Goal: Information Seeking & Learning: Learn about a topic

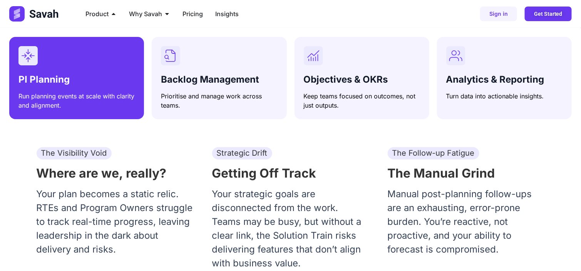
click at [85, 67] on div "PI Planning Run planning events at scale with clarity and alignment." at bounding box center [76, 78] width 116 height 64
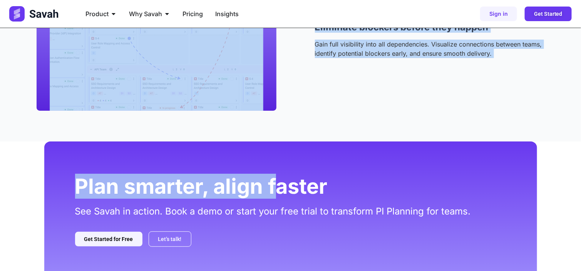
scroll to position [1045, 0]
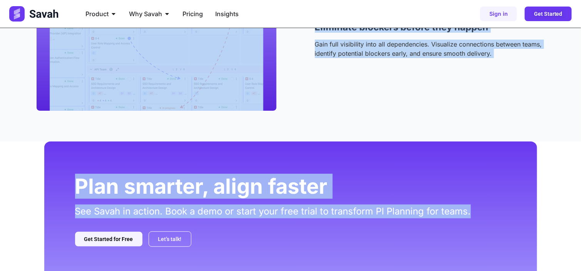
drag, startPoint x: 38, startPoint y: 85, endPoint x: 498, endPoint y: 213, distance: 477.8
copy div "Loremips DO Sitametc ad Elits Doeiu tempori utlaboreetd Magna aliqu en admi ven…"
click at [334, 108] on div "Dependencies Eliminate blockers before they happen Gain full visibility into al…" at bounding box center [291, 33] width 508 height 155
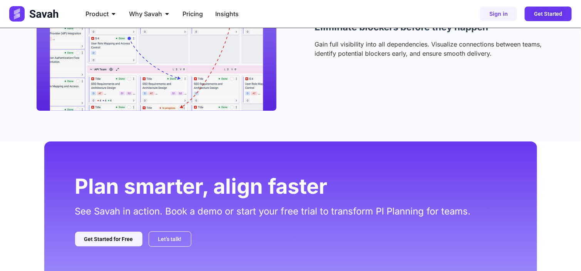
scroll to position [0, 0]
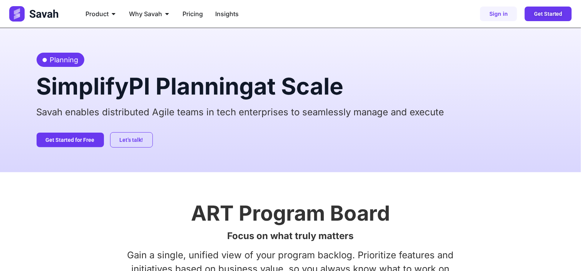
drag, startPoint x: 132, startPoint y: 88, endPoint x: 148, endPoint y: 88, distance: 15.4
click at [147, 88] on h2 "Simplify PI Planning at Scale" at bounding box center [291, 86] width 508 height 23
click at [130, 88] on h2 "Simplify PI Planning at Scale" at bounding box center [291, 86] width 508 height 23
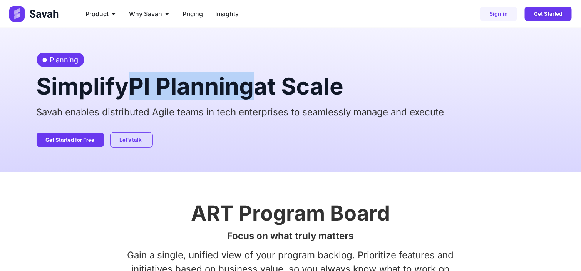
drag, startPoint x: 135, startPoint y: 88, endPoint x: 258, endPoint y: 84, distance: 122.5
click at [254, 84] on span "PI Planning" at bounding box center [191, 86] width 125 height 28
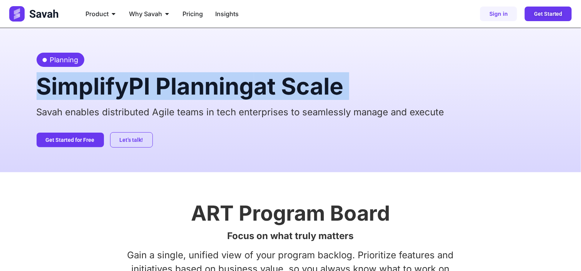
click at [254, 84] on span "PI Planning" at bounding box center [191, 86] width 125 height 28
click at [499, 103] on div "Planning Simplify PI Planning at Scale Savah enables distributed Agile teams in…" at bounding box center [291, 100] width 508 height 144
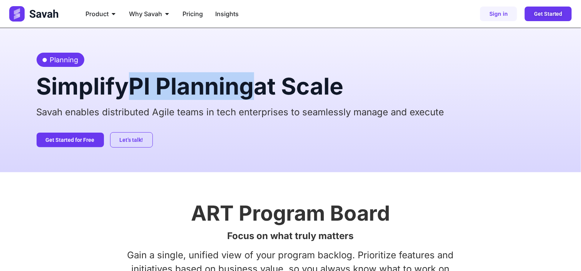
drag, startPoint x: 261, startPoint y: 88, endPoint x: 139, endPoint y: 79, distance: 122.0
click at [139, 79] on h2 "Simplify PI Planning at Scale" at bounding box center [291, 86] width 508 height 23
copy span "PI Planning"
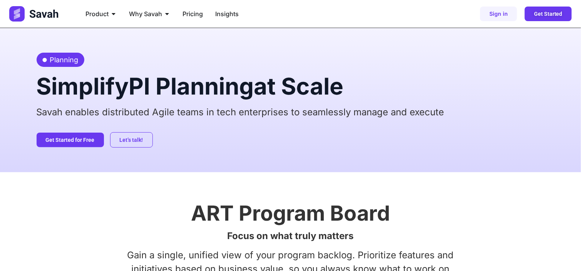
scroll to position [416, 0]
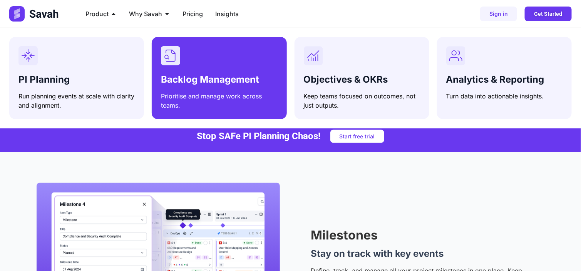
click at [181, 75] on span "Backlog Management" at bounding box center [210, 79] width 98 height 11
